Goal: Task Accomplishment & Management: Complete application form

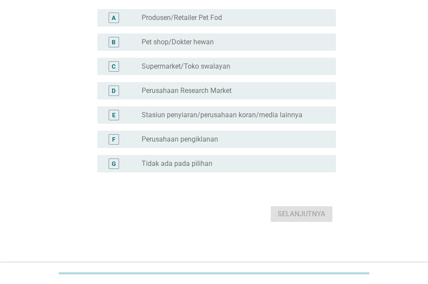
scroll to position [87, 0]
click at [181, 168] on label "Tidak ada pada pilihan" at bounding box center [177, 163] width 71 height 9
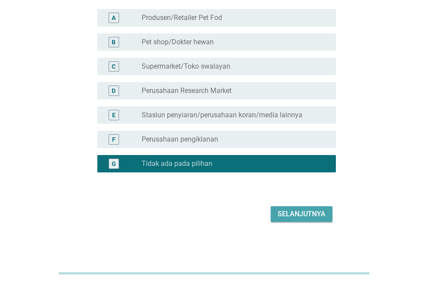
click at [307, 219] on div "Selanjutnya" at bounding box center [302, 214] width 48 height 10
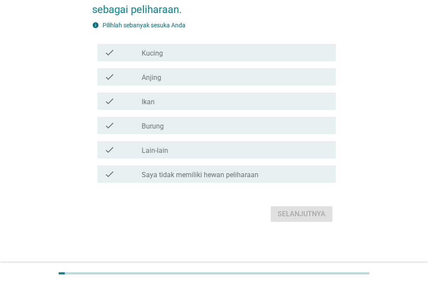
scroll to position [0, 0]
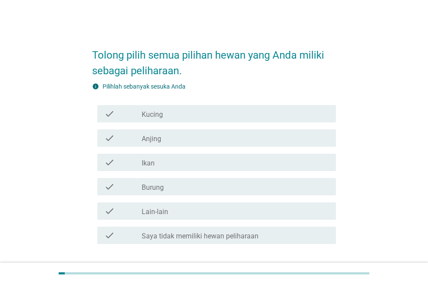
click at [177, 115] on div "check_box_outline_blank Kucing" at bounding box center [235, 114] width 187 height 10
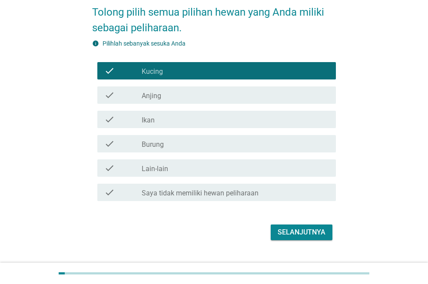
scroll to position [43, 0]
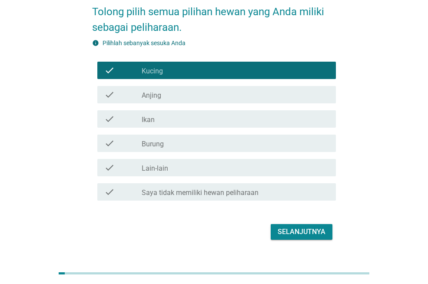
click at [304, 229] on div "Selanjutnya" at bounding box center [302, 232] width 48 height 10
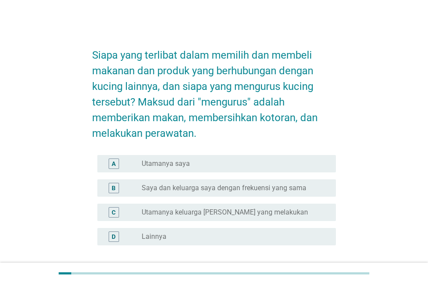
click at [171, 162] on label "Utamanya saya" at bounding box center [166, 163] width 48 height 9
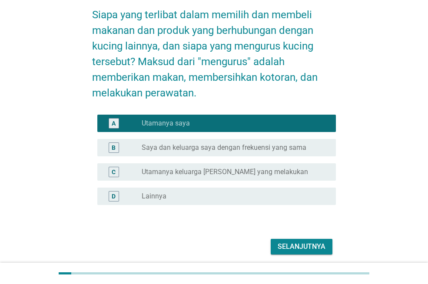
scroll to position [73, 0]
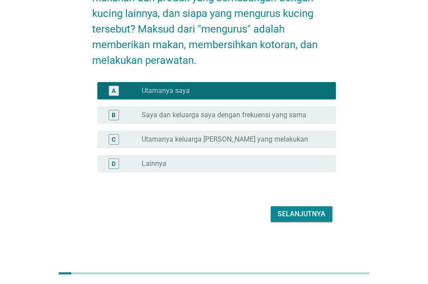
click at [305, 208] on button "Selanjutnya" at bounding box center [302, 214] width 62 height 16
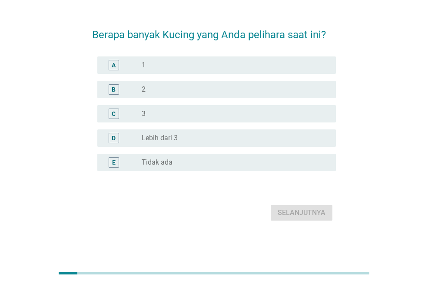
scroll to position [0, 0]
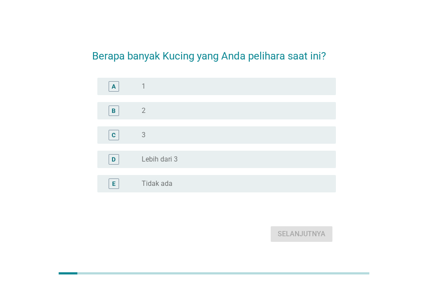
click at [187, 92] on div "A radio_button_unchecked 1" at bounding box center [216, 86] width 239 height 17
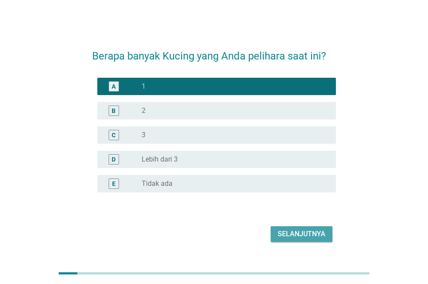
click at [311, 235] on div "Selanjutnya" at bounding box center [302, 234] width 48 height 10
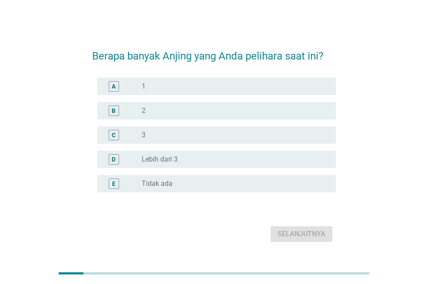
click at [173, 185] on div "radio_button_unchecked Tidak ada" at bounding box center [232, 183] width 180 height 9
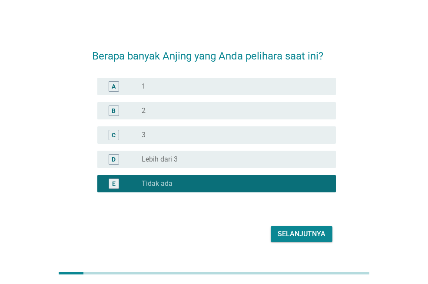
click at [299, 234] on div "Selanjutnya" at bounding box center [302, 234] width 48 height 10
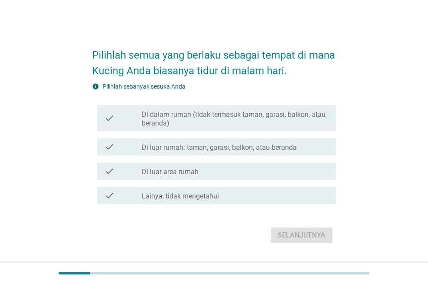
click at [262, 118] on label "Di dalam rumah (tidak termasuk taman, garasi, balkon, atau beranda)" at bounding box center [235, 118] width 187 height 17
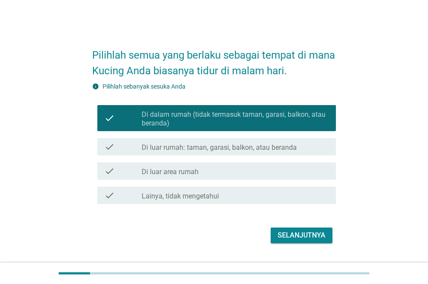
click at [293, 229] on button "Selanjutnya" at bounding box center [302, 236] width 62 height 16
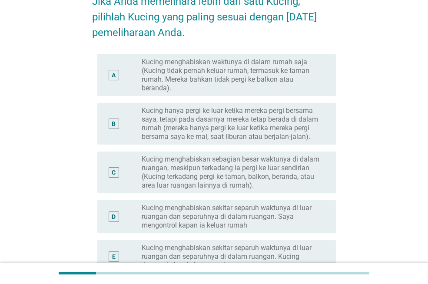
scroll to position [87, 0]
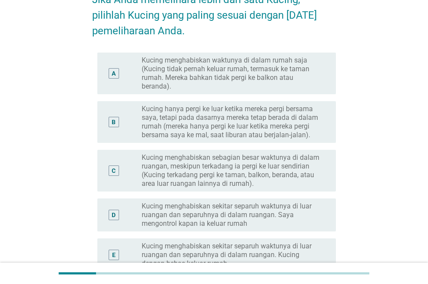
click at [250, 174] on label "Kucing menghabiskan sebagian besar waktunya di dalam ruangan, meskipun terkadan…" at bounding box center [232, 170] width 180 height 35
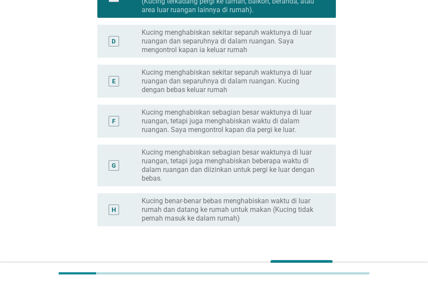
scroll to position [217, 0]
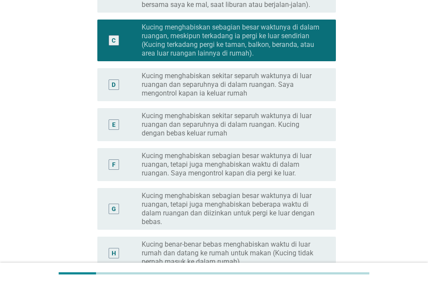
click at [232, 89] on label "Kucing menghabiskan sekitar separuh waktunya di luar ruangan dan separuhnya di …" at bounding box center [232, 85] width 180 height 26
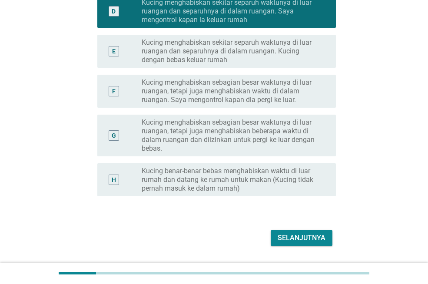
scroll to position [304, 0]
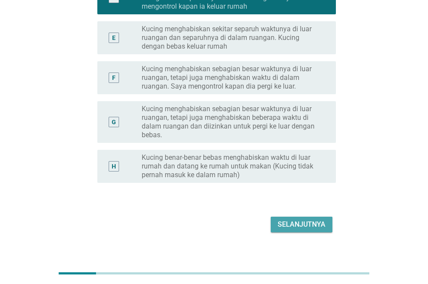
click at [287, 222] on div "Selanjutnya" at bounding box center [302, 224] width 48 height 10
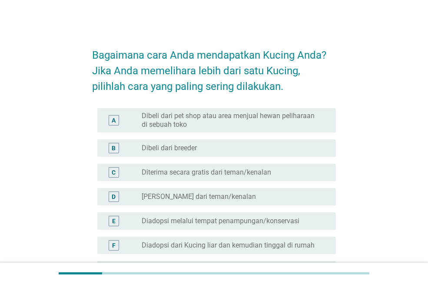
click at [213, 245] on label "Diadopsi dari Kucing liar dan kemudian tinggal di rumah" at bounding box center [228, 245] width 173 height 9
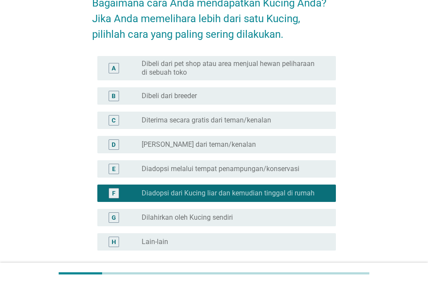
scroll to position [130, 0]
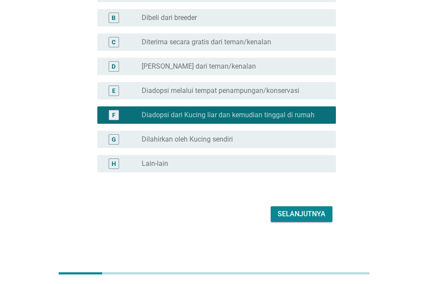
click at [302, 211] on div "Selanjutnya" at bounding box center [302, 214] width 48 height 10
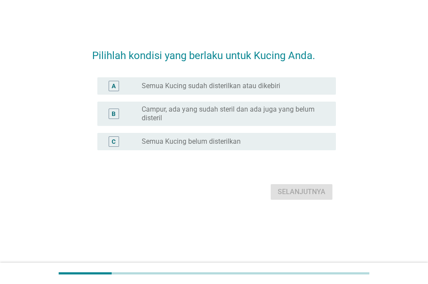
scroll to position [0, 0]
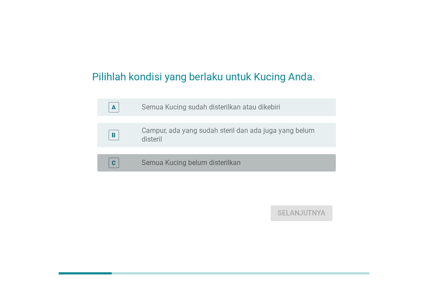
click at [228, 162] on label "Semua Kucing belum disterilkan" at bounding box center [191, 163] width 99 height 9
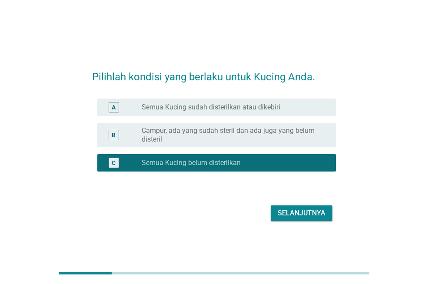
click at [287, 213] on div "Selanjutnya" at bounding box center [302, 213] width 48 height 10
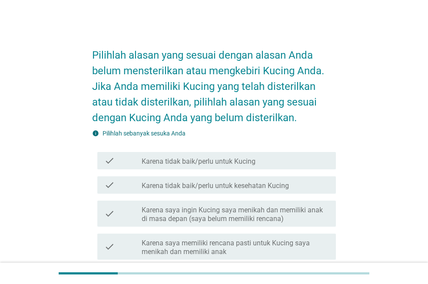
click at [251, 162] on label "Karena tidak baik/perlu untuk Kucing" at bounding box center [199, 161] width 114 height 9
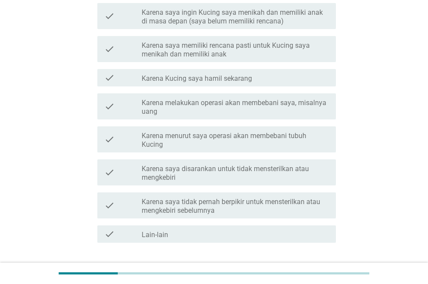
scroll to position [217, 0]
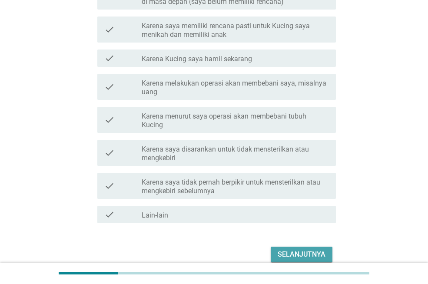
click at [305, 255] on div "Selanjutnya" at bounding box center [302, 254] width 48 height 10
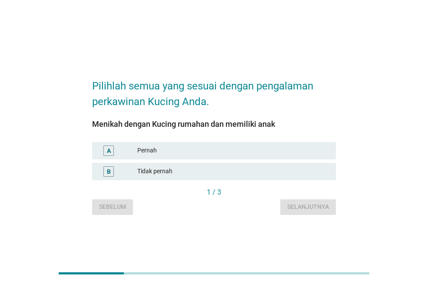
click at [153, 168] on div "Tidak pernah" at bounding box center [233, 171] width 192 height 10
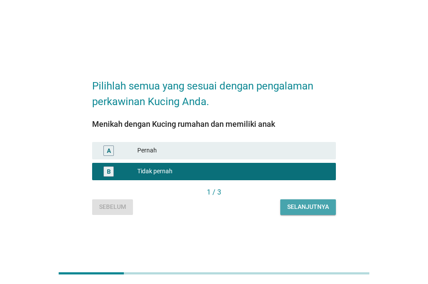
click at [315, 210] on div "Selanjutnya" at bounding box center [308, 206] width 42 height 9
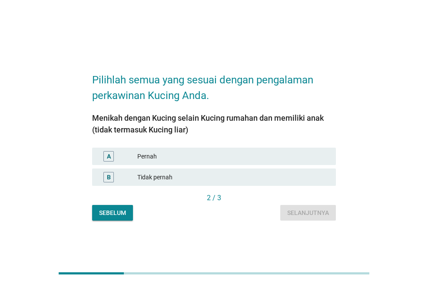
click at [150, 176] on div "Tidak pernah" at bounding box center [233, 177] width 192 height 10
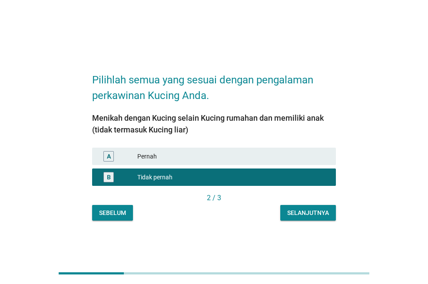
click at [311, 211] on div "Selanjutnya" at bounding box center [308, 213] width 42 height 9
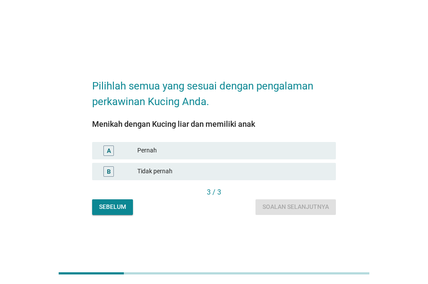
click at [153, 170] on div "Tidak pernah" at bounding box center [233, 171] width 192 height 10
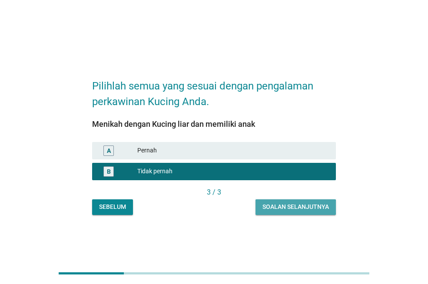
click at [312, 208] on div "Soalan selanjutnya" at bounding box center [295, 206] width 66 height 9
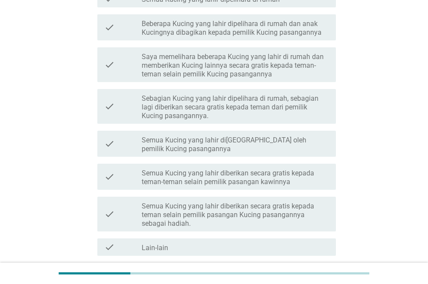
scroll to position [130, 0]
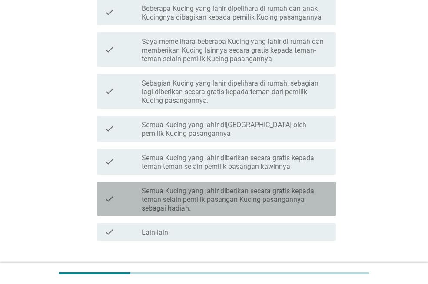
click at [247, 201] on label "Semua Kucing yang lahir diberikan secara gratis kepada teman selain pemilik pas…" at bounding box center [235, 200] width 187 height 26
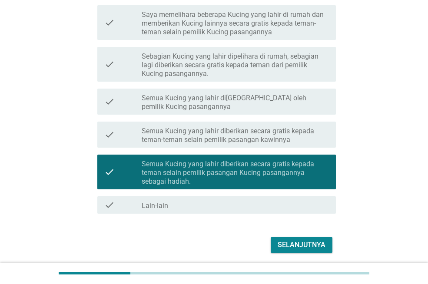
scroll to position [188, 0]
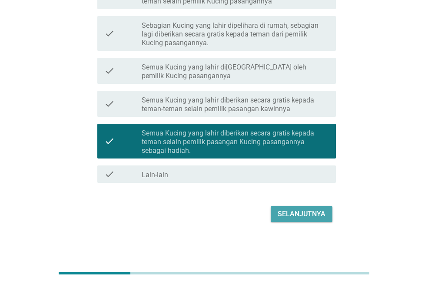
drag, startPoint x: 297, startPoint y: 212, endPoint x: 307, endPoint y: 138, distance: 74.6
click at [297, 212] on div "Selanjutnya" at bounding box center [302, 214] width 48 height 10
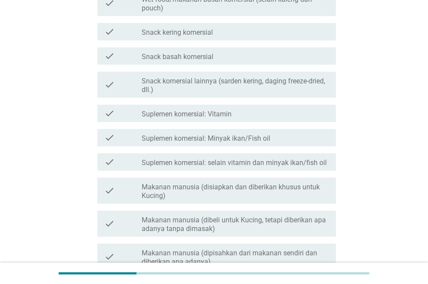
scroll to position [0, 0]
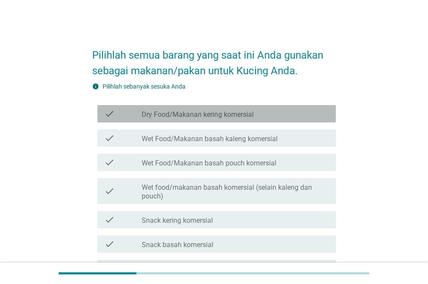
click at [152, 115] on label "Dry Food/Makanan kering komersial" at bounding box center [198, 114] width 112 height 9
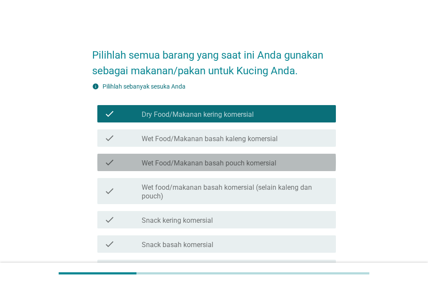
click at [157, 160] on label "Wet Food/Makanan basah pouch komersial" at bounding box center [209, 163] width 135 height 9
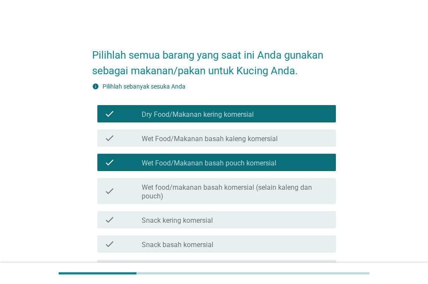
click at [168, 140] on label "Wet Food/Makanan basah kaleng komersial" at bounding box center [210, 139] width 136 height 9
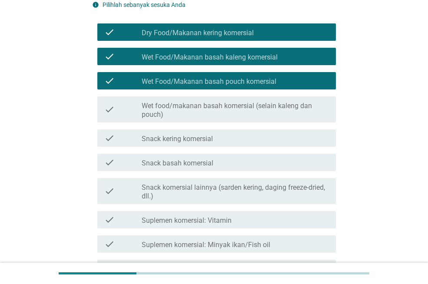
scroll to position [130, 0]
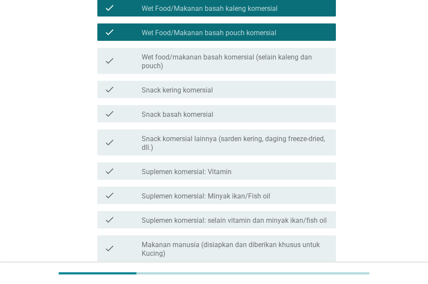
click at [183, 169] on label "Suplemen komersial: Vitamin" at bounding box center [187, 172] width 90 height 9
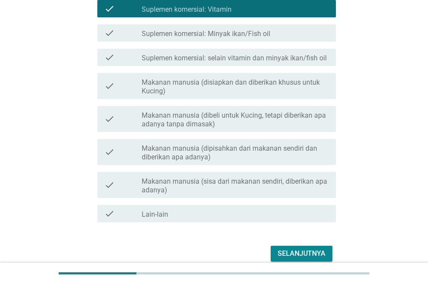
scroll to position [332, 0]
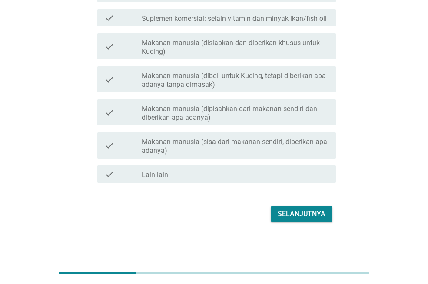
click at [299, 215] on div "Selanjutnya" at bounding box center [302, 214] width 48 height 10
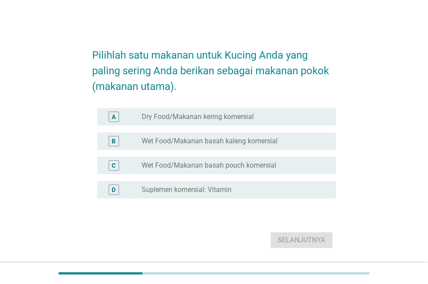
click at [228, 116] on label "Dry Food/Makanan kering komersial" at bounding box center [198, 117] width 112 height 9
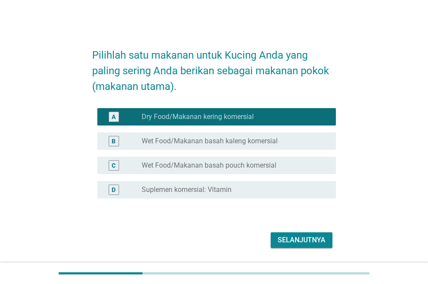
click at [312, 238] on div "Selanjutnya" at bounding box center [302, 240] width 48 height 10
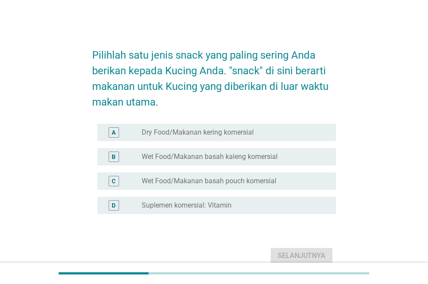
click at [251, 159] on label "Wet Food/Makanan basah kaleng komersial" at bounding box center [210, 157] width 136 height 9
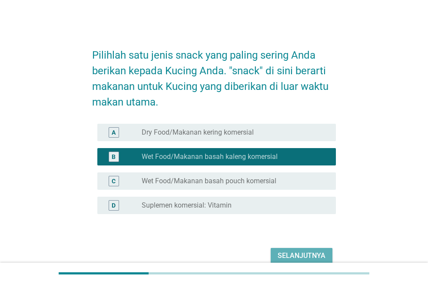
click at [306, 254] on div "Selanjutnya" at bounding box center [302, 256] width 48 height 10
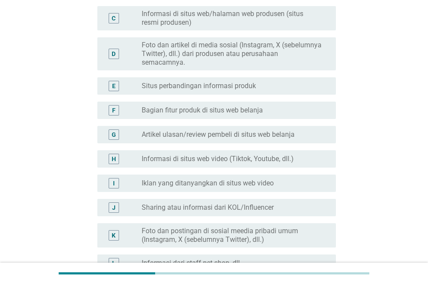
scroll to position [174, 0]
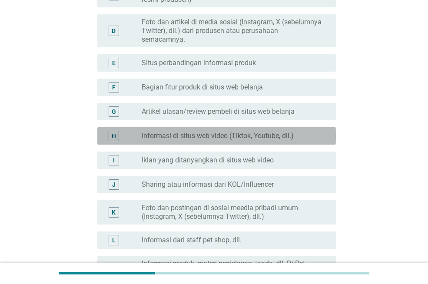
click at [193, 139] on label "Informasi di situs web video (Tiktok, Youtube, dll.)" at bounding box center [218, 136] width 152 height 9
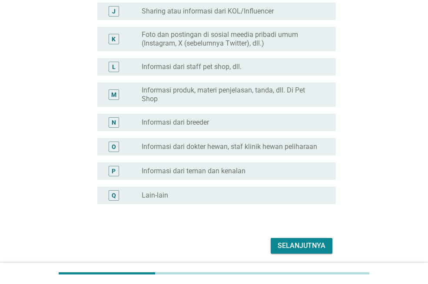
scroll to position [348, 0]
click at [158, 66] on label "Informasi dari staff pet shop, dll." at bounding box center [192, 66] width 100 height 9
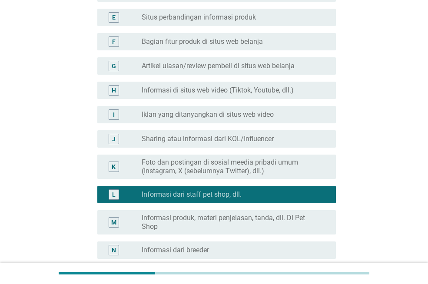
scroll to position [217, 0]
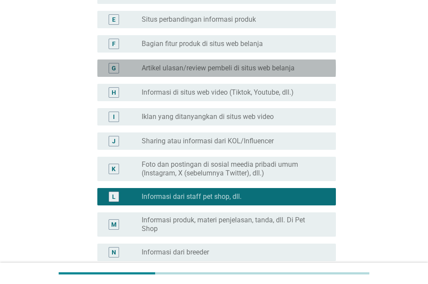
click at [169, 68] on label "Artikel ulasan/review pembeli di situs web belanja" at bounding box center [218, 68] width 153 height 9
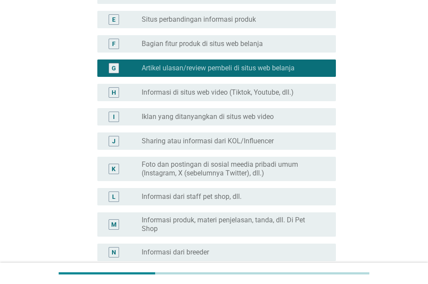
click at [247, 88] on label "Informasi di situs web video (Tiktok, Youtube, dll.)" at bounding box center [218, 92] width 152 height 9
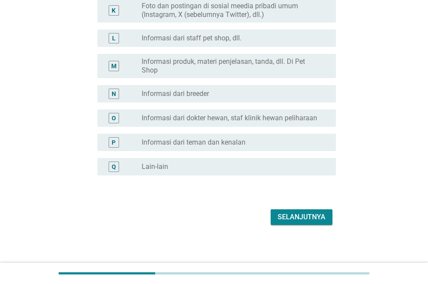
scroll to position [379, 0]
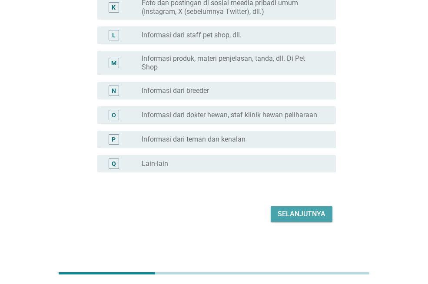
click at [309, 210] on div "Selanjutnya" at bounding box center [302, 214] width 48 height 10
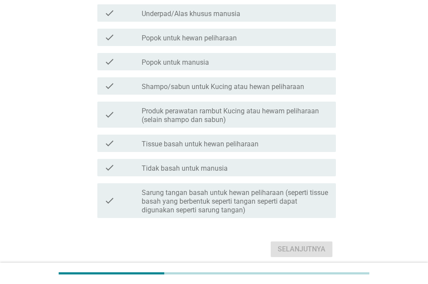
scroll to position [0, 0]
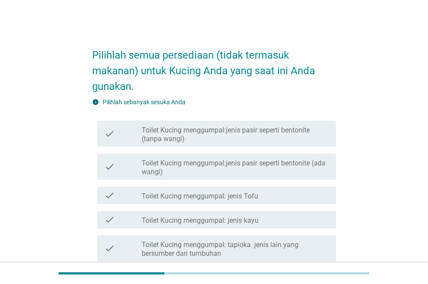
click at [267, 190] on div "check_box_outline_blank Toilet Kucing menggumpal: jenis Tofu" at bounding box center [235, 195] width 187 height 10
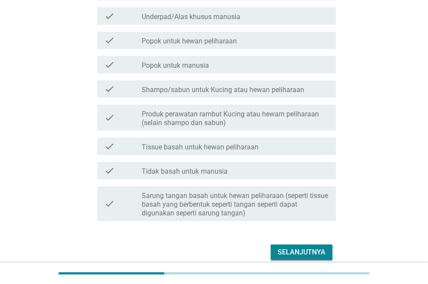
scroll to position [391, 0]
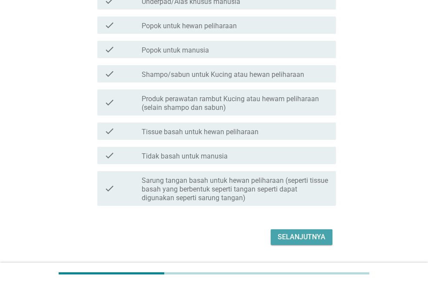
click at [290, 237] on div "Selanjutnya" at bounding box center [302, 237] width 48 height 10
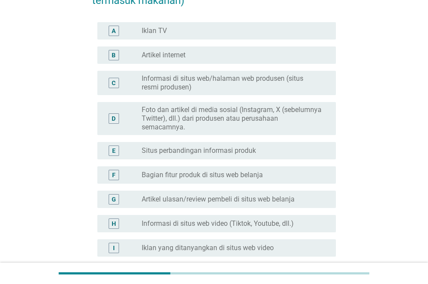
scroll to position [87, 0]
click at [175, 219] on label "Informasi di situs web video (Tiktok, Youtube, dll.)" at bounding box center [218, 223] width 152 height 9
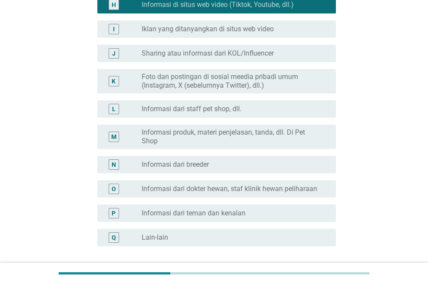
scroll to position [348, 0]
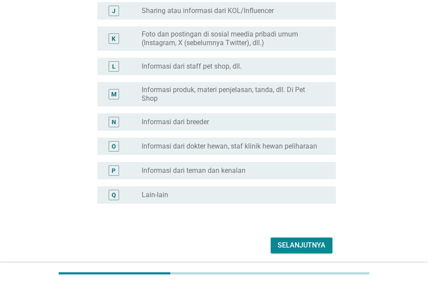
click at [308, 245] on div "Selanjutnya" at bounding box center [302, 245] width 48 height 10
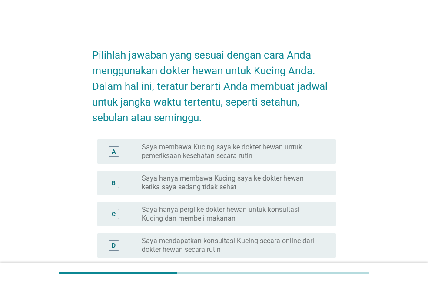
click at [192, 186] on label "Saya hanya membawa Kucing saya ke dokter hewan ketika saya sedang tidak sehat" at bounding box center [232, 182] width 180 height 17
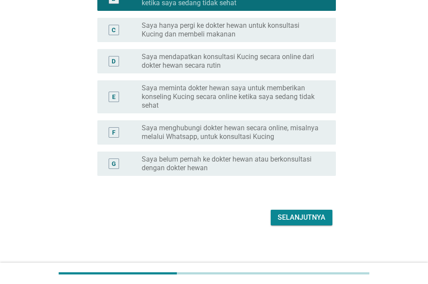
scroll to position [188, 0]
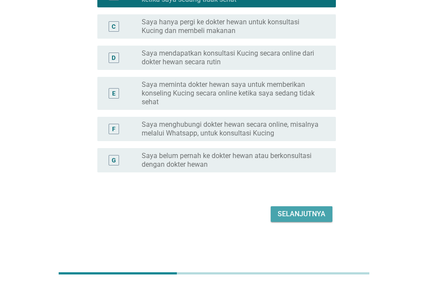
click at [304, 213] on div "Selanjutnya" at bounding box center [302, 214] width 48 height 10
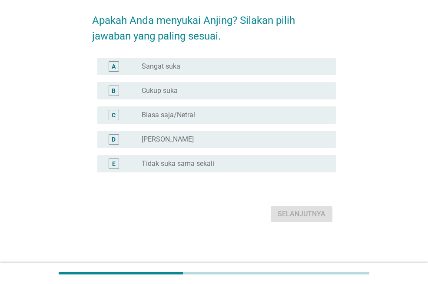
scroll to position [0, 0]
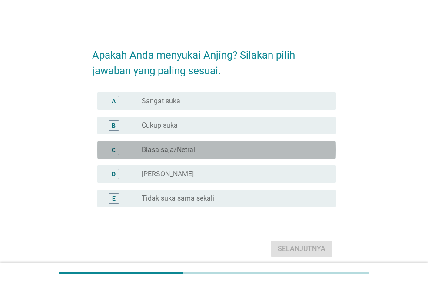
click at [156, 148] on label "Biasa saja/Netral" at bounding box center [168, 150] width 53 height 9
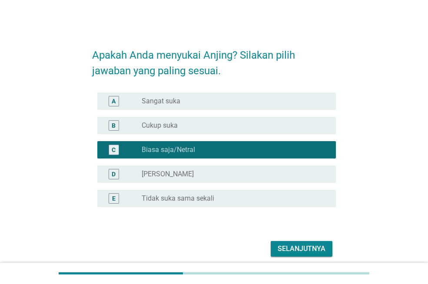
click at [279, 244] on div "Selanjutnya" at bounding box center [302, 249] width 48 height 10
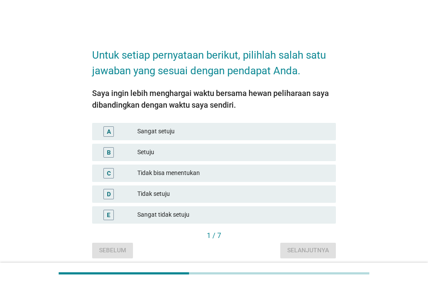
click at [159, 149] on div "Setuju" at bounding box center [233, 152] width 192 height 10
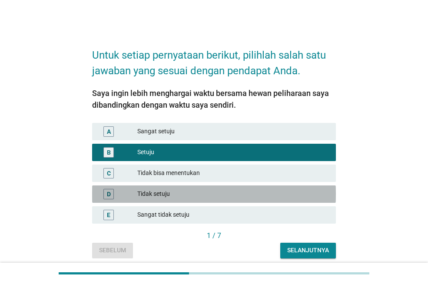
click at [189, 190] on div "Tidak setuju" at bounding box center [233, 194] width 192 height 10
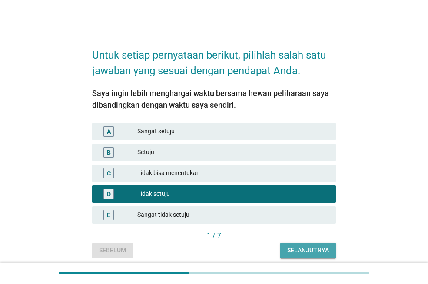
click at [301, 252] on div "Selanjutnya" at bounding box center [308, 250] width 42 height 9
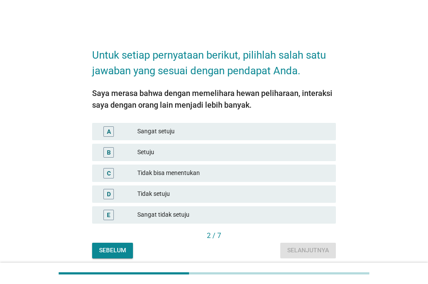
click at [186, 173] on div "Tidak bisa menentukan" at bounding box center [233, 173] width 192 height 10
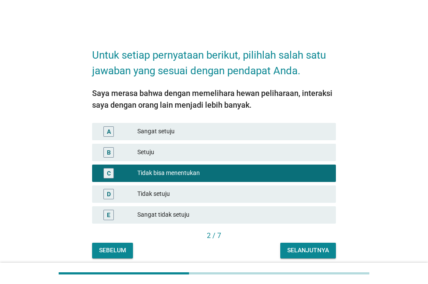
click at [297, 243] on button "Selanjutnya" at bounding box center [308, 251] width 56 height 16
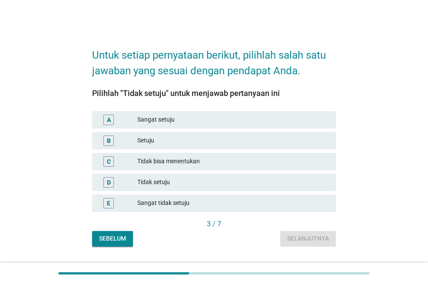
click at [163, 180] on div "Tidak setuju" at bounding box center [233, 182] width 192 height 10
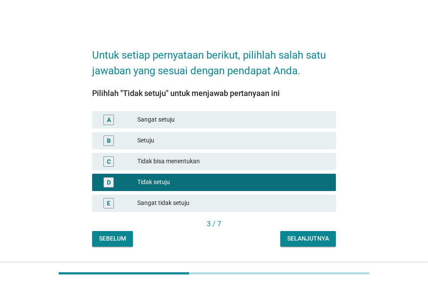
click at [318, 239] on div "Selanjutnya" at bounding box center [308, 238] width 42 height 9
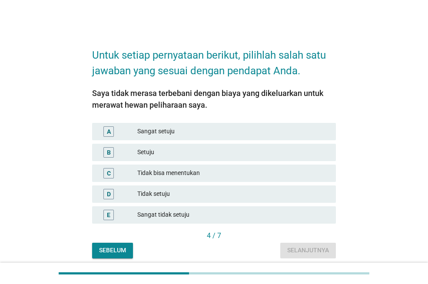
click at [180, 167] on div "C Tidak bisa menentukan" at bounding box center [214, 173] width 244 height 17
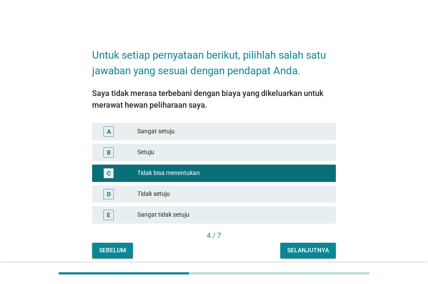
click at [311, 253] on div "Selanjutnya" at bounding box center [308, 250] width 42 height 9
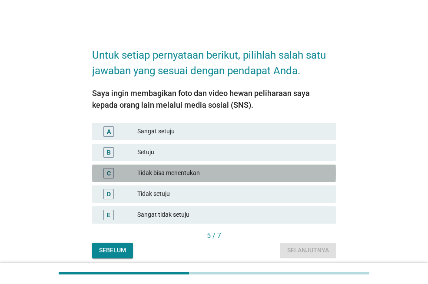
click at [206, 174] on div "Tidak bisa menentukan" at bounding box center [233, 173] width 192 height 10
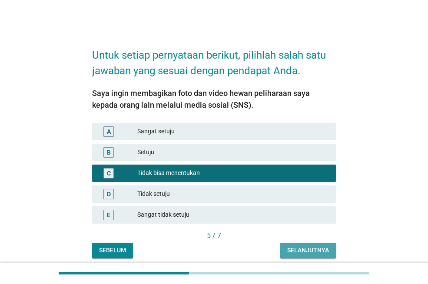
click at [305, 252] on div "Selanjutnya" at bounding box center [308, 250] width 42 height 9
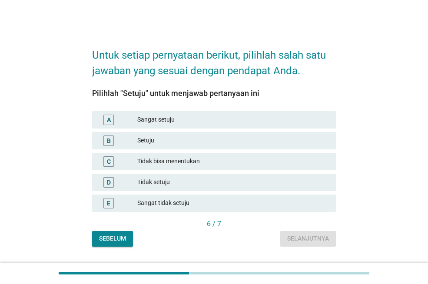
click at [191, 136] on div "Setuju" at bounding box center [233, 141] width 192 height 10
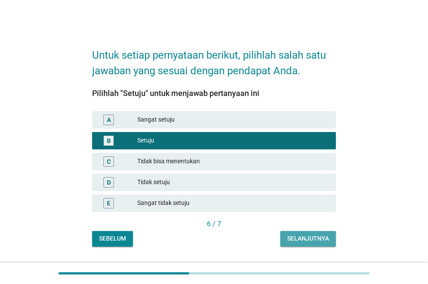
click at [306, 237] on div "Selanjutnya" at bounding box center [308, 238] width 42 height 9
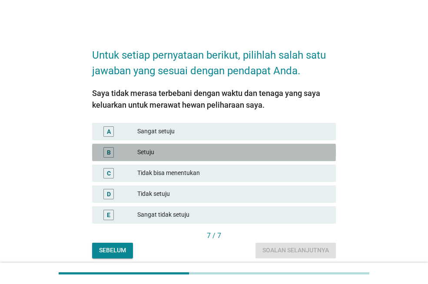
click at [178, 157] on div "Setuju" at bounding box center [233, 152] width 192 height 10
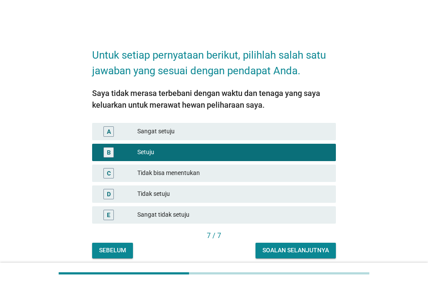
click at [289, 253] on div "Soalan selanjutnya" at bounding box center [295, 250] width 66 height 9
